Goal: Check status: Check status

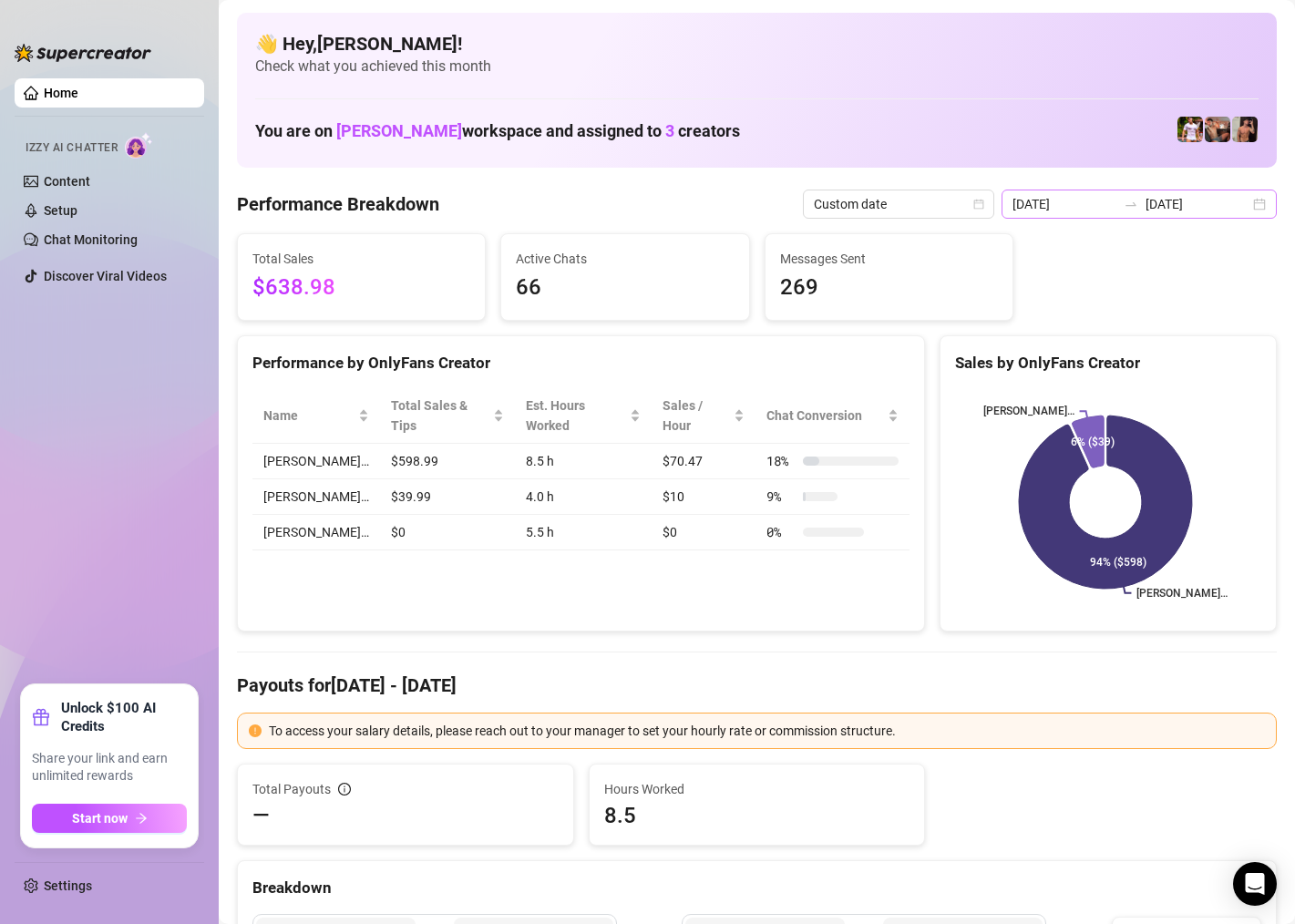
click at [1239, 202] on div "[DATE] [DATE]" at bounding box center [1139, 204] width 275 height 29
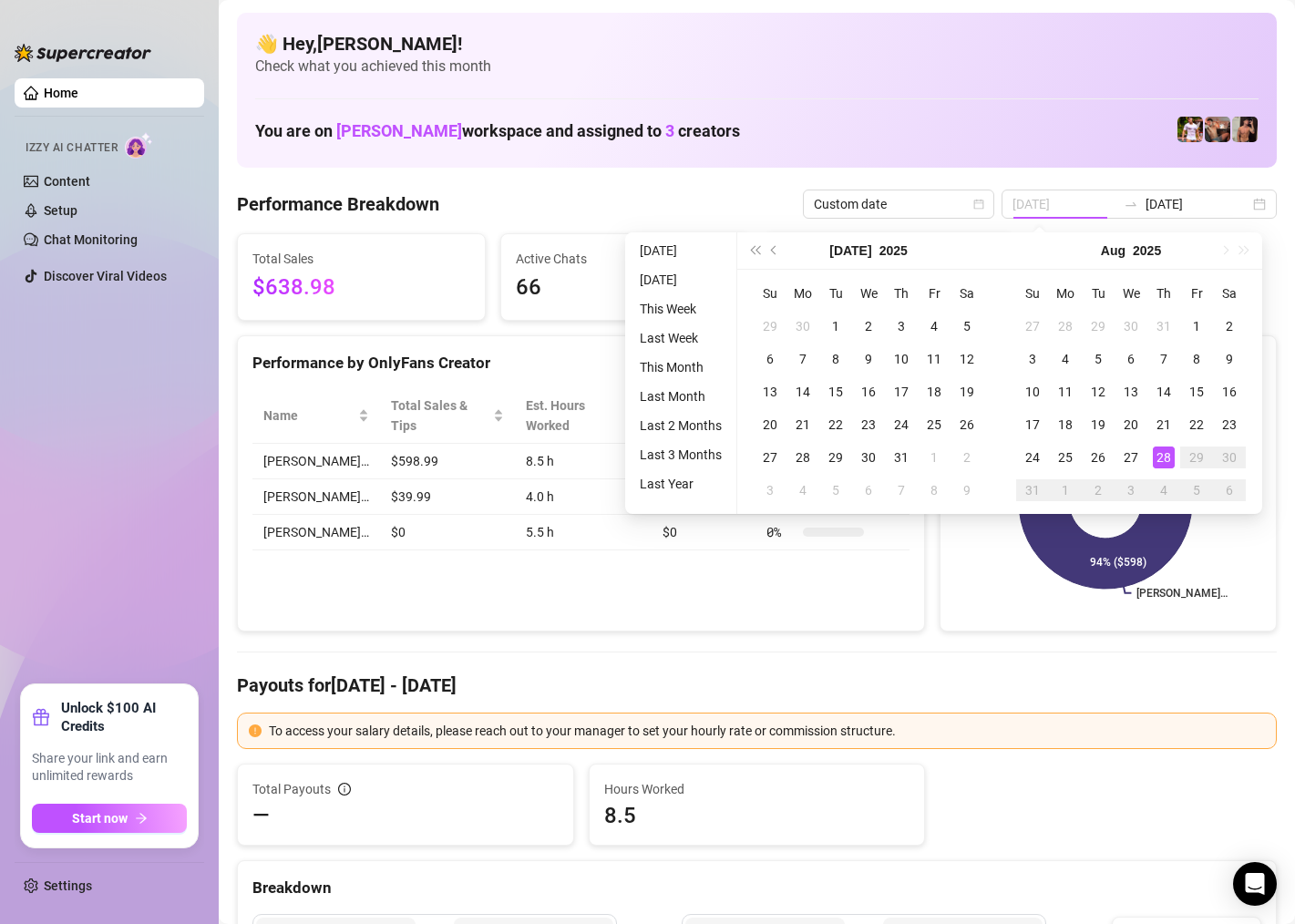
click at [1161, 457] on div "28" at bounding box center [1163, 457] width 22 height 22
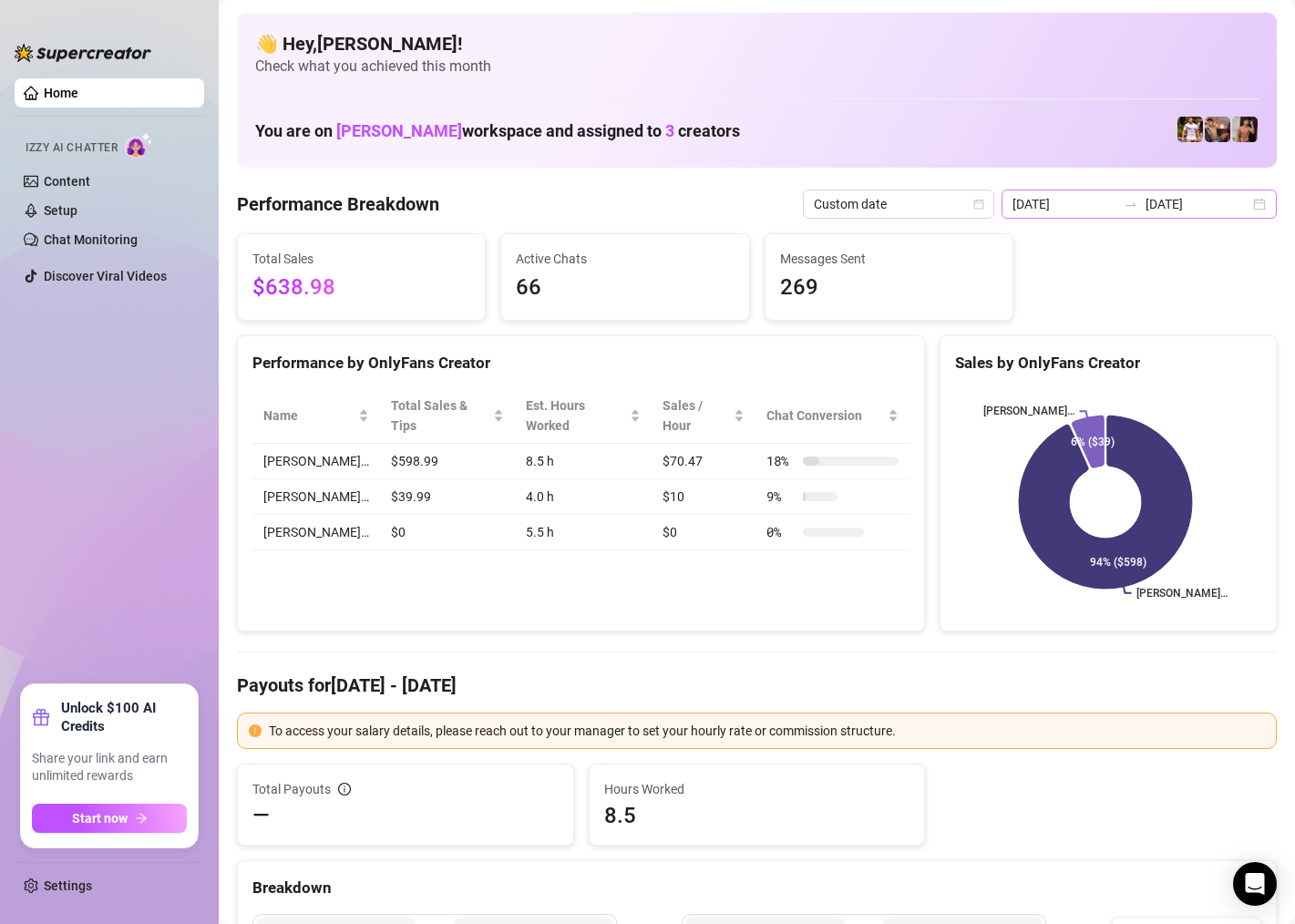
click at [1245, 197] on div "[DATE] [DATE]" at bounding box center [1139, 204] width 275 height 29
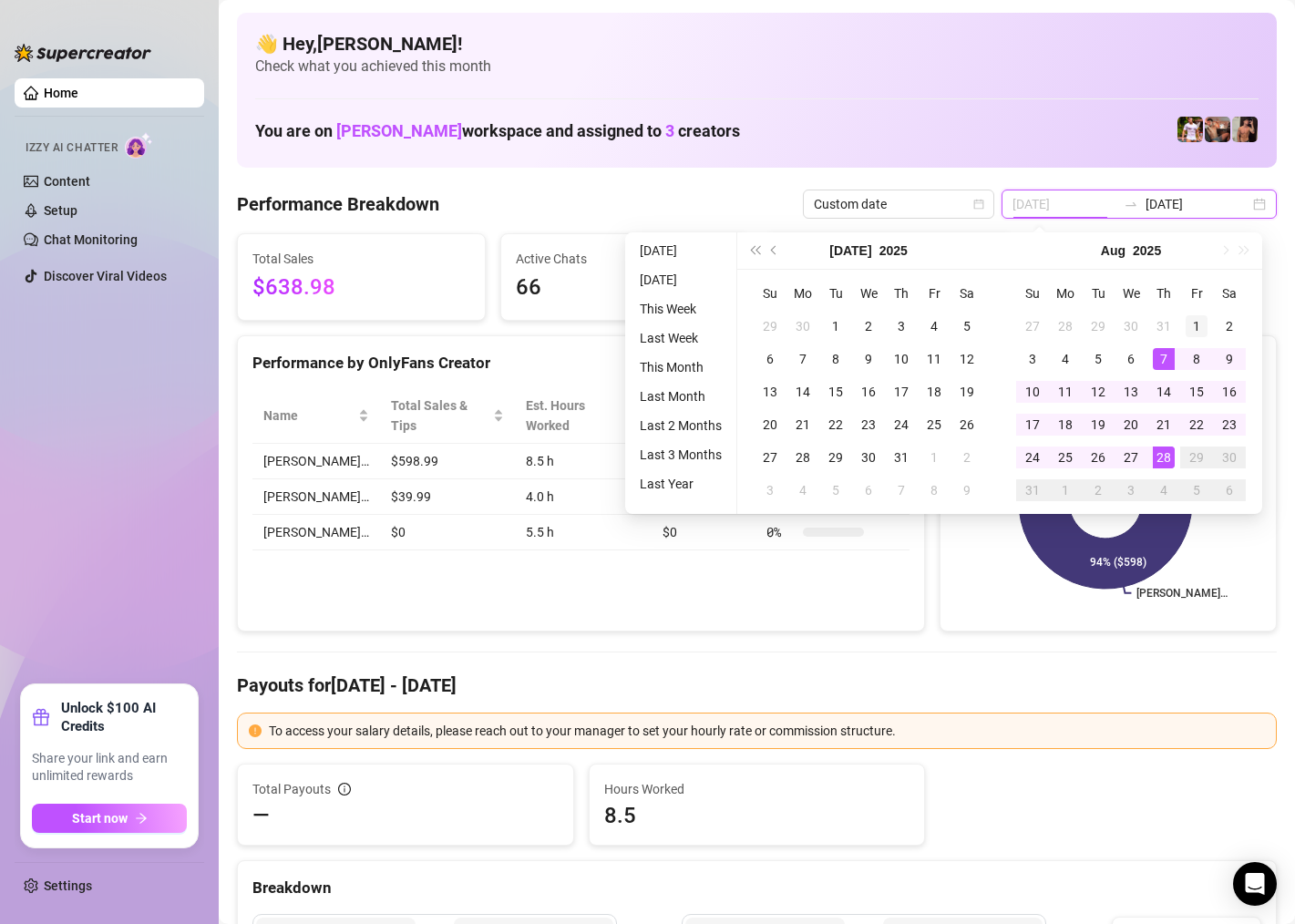
type input "[DATE]"
click at [1184, 320] on td "1" at bounding box center [1196, 325] width 33 height 33
type input "[DATE]"
click at [1155, 457] on div "28" at bounding box center [1163, 457] width 22 height 22
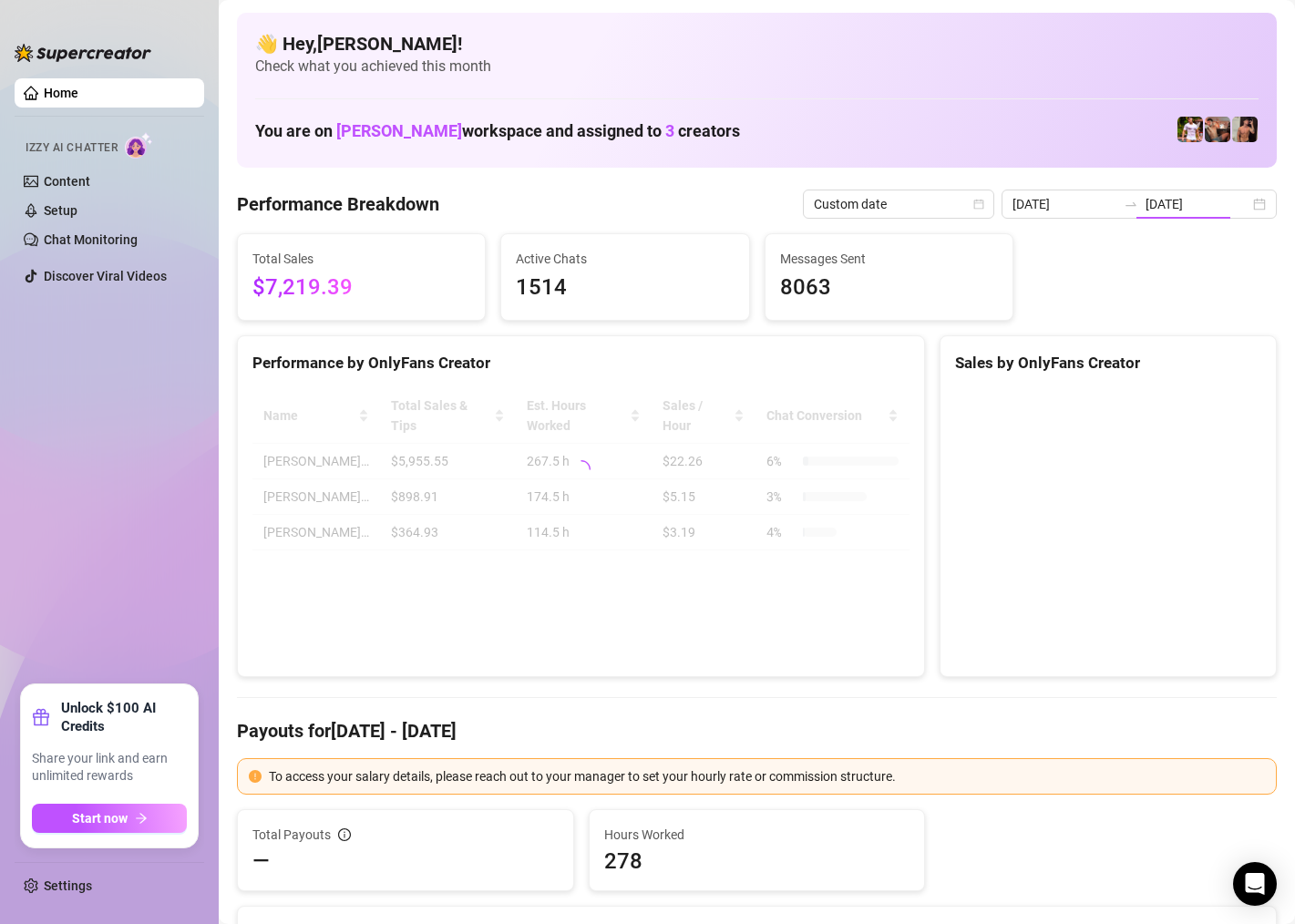
type input "[DATE]"
click at [1255, 203] on div "[DATE] [DATE]" at bounding box center [1139, 204] width 275 height 29
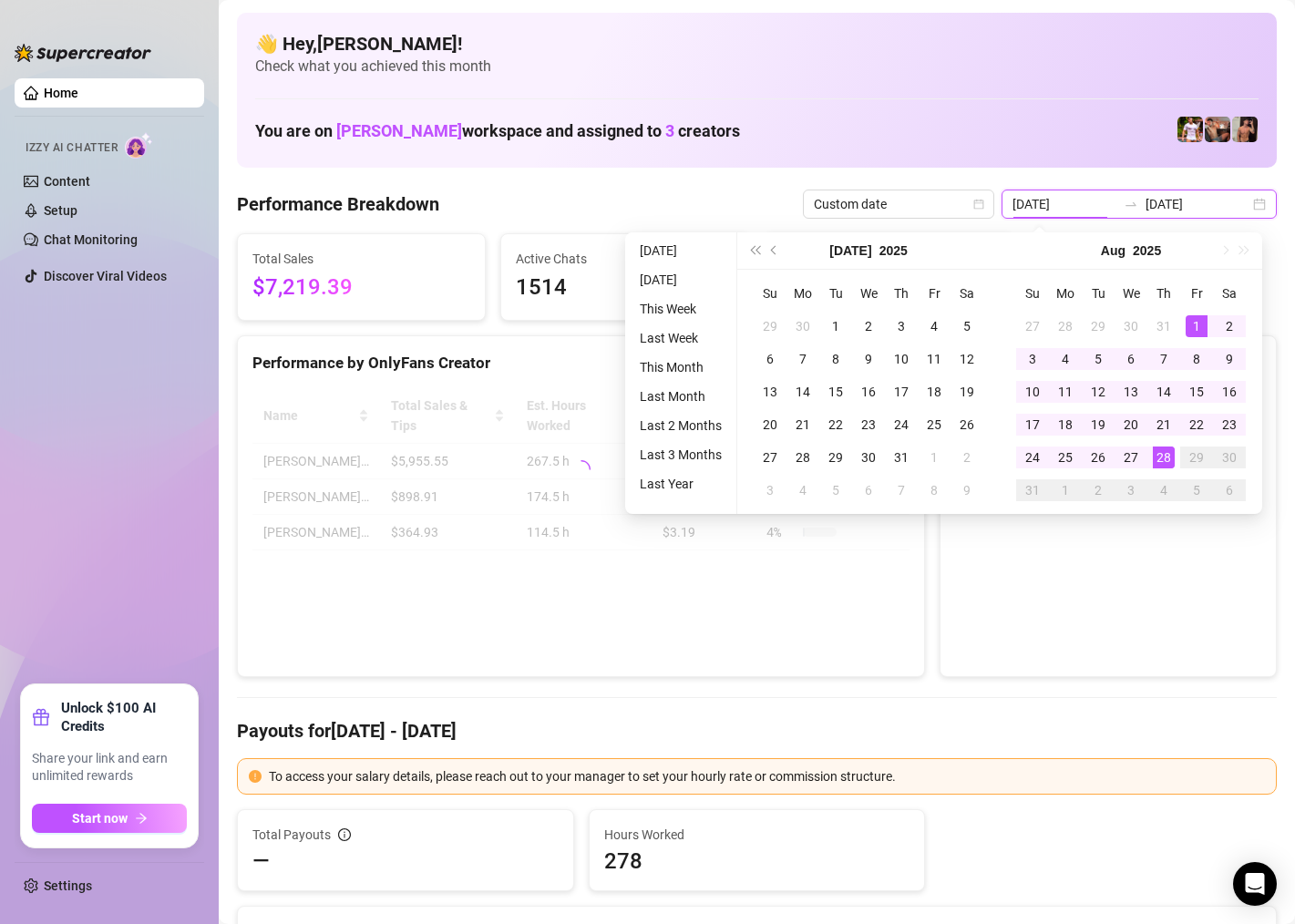
type input "[DATE]"
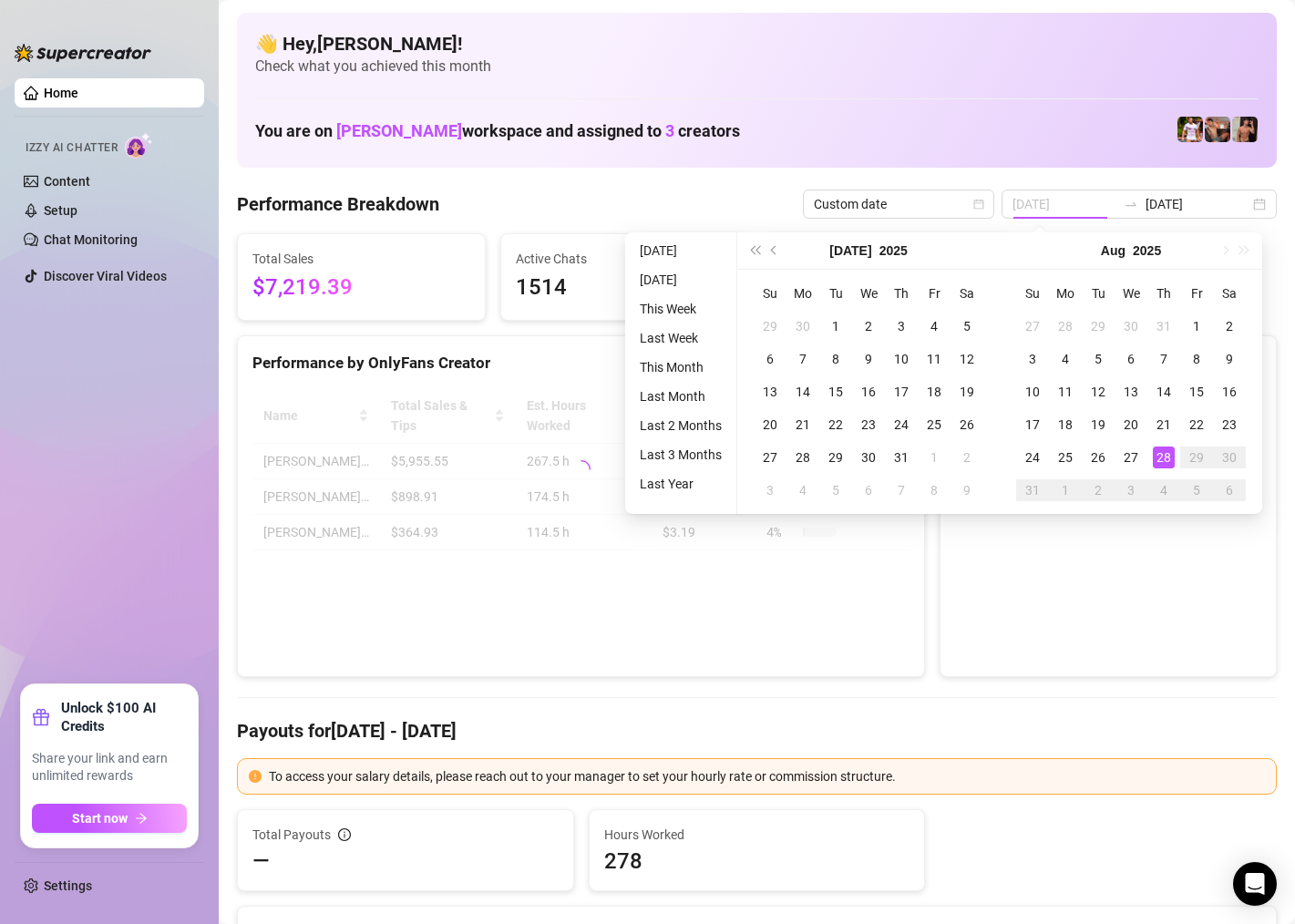
click at [1161, 465] on div "28" at bounding box center [1163, 457] width 22 height 22
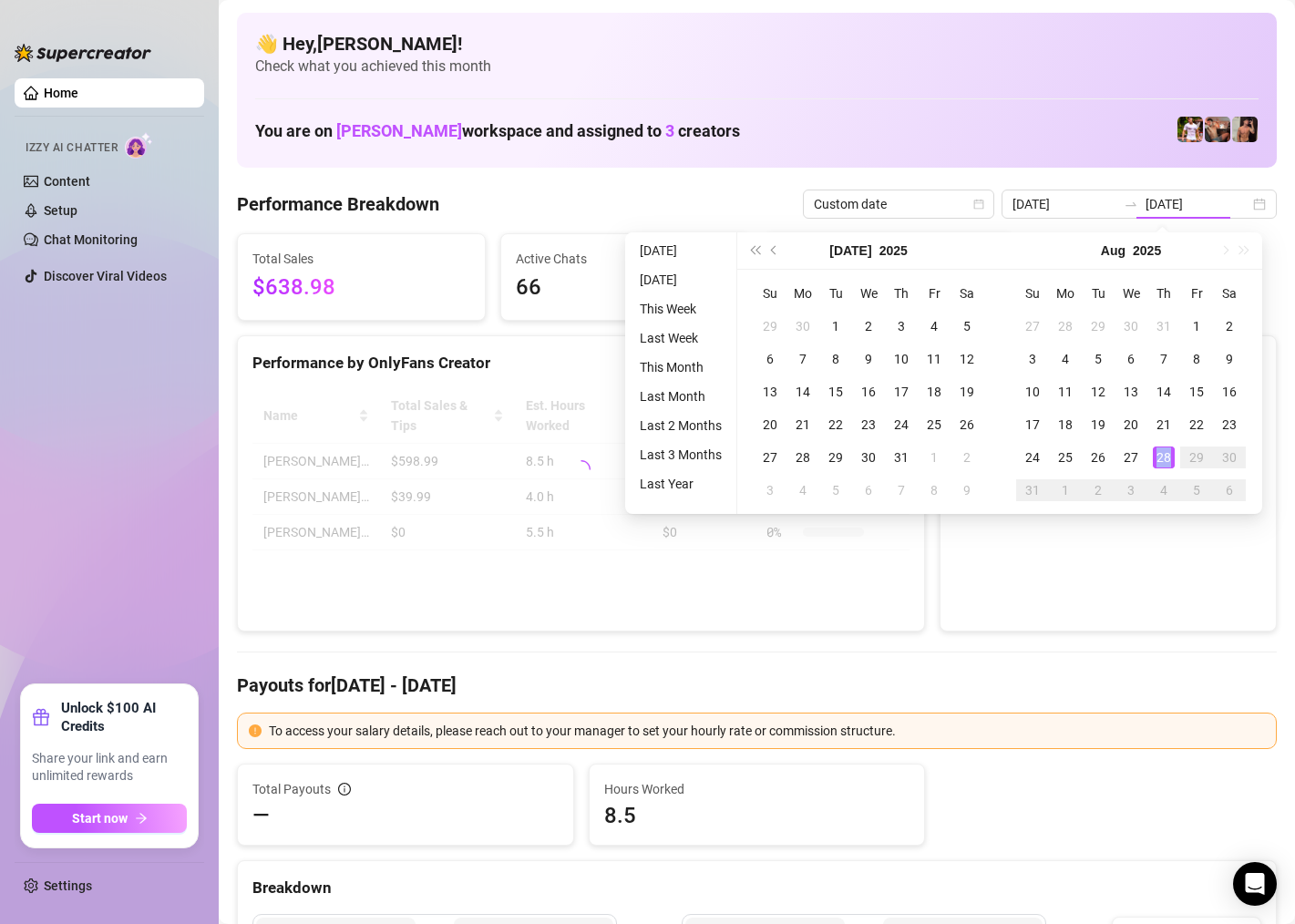
type input "[DATE]"
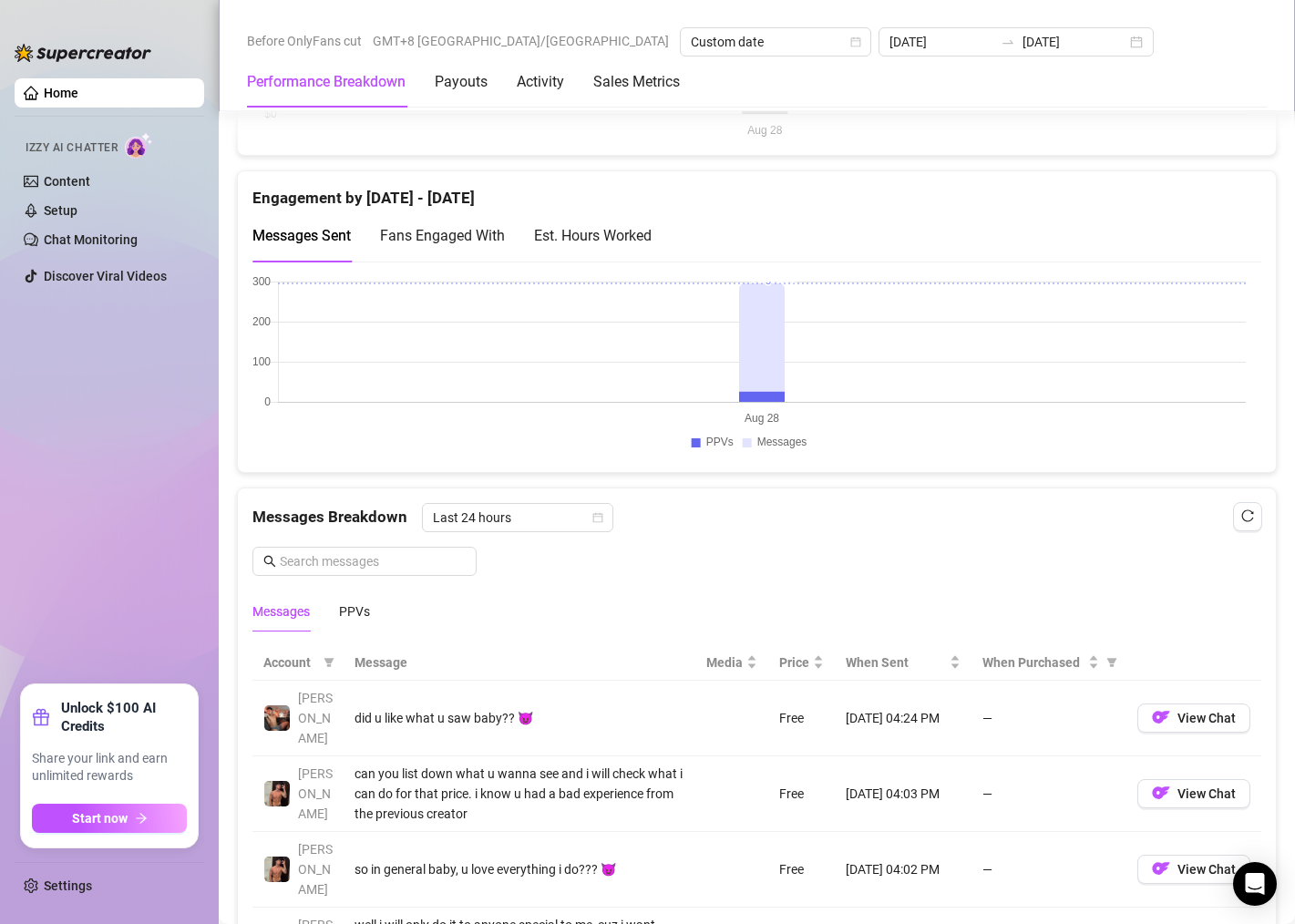
scroll to position [911, 0]
